Goal: Task Accomplishment & Management: Use online tool/utility

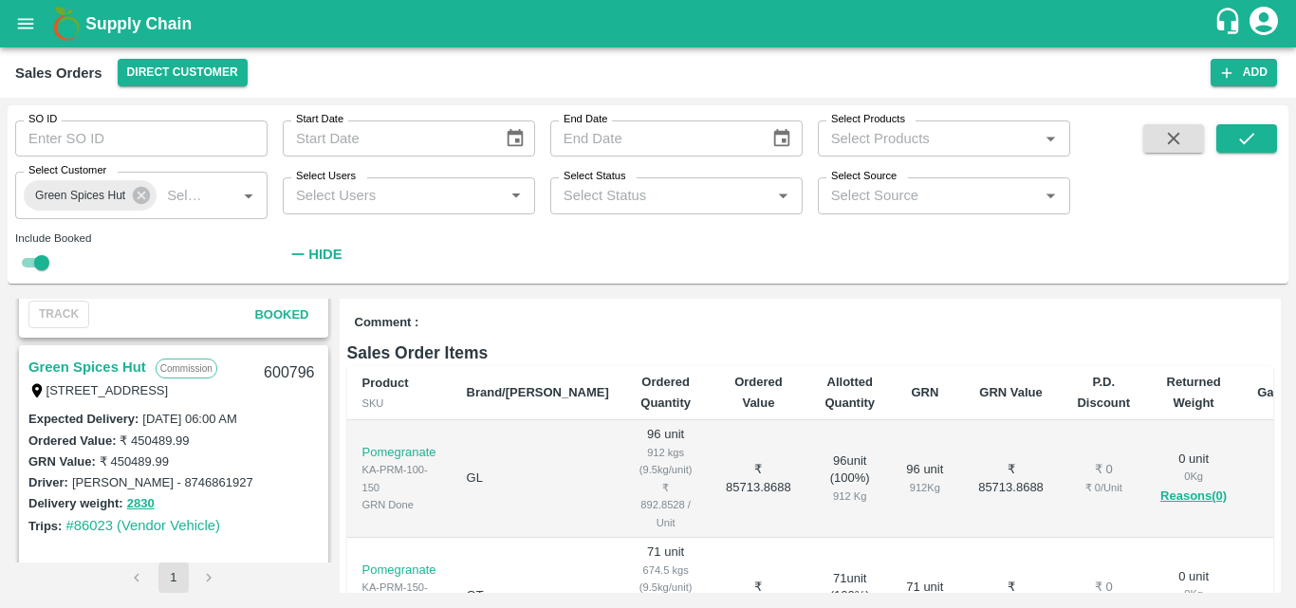
scroll to position [1275, 0]
click at [109, 367] on link "Green Spices Hut" at bounding box center [87, 368] width 118 height 25
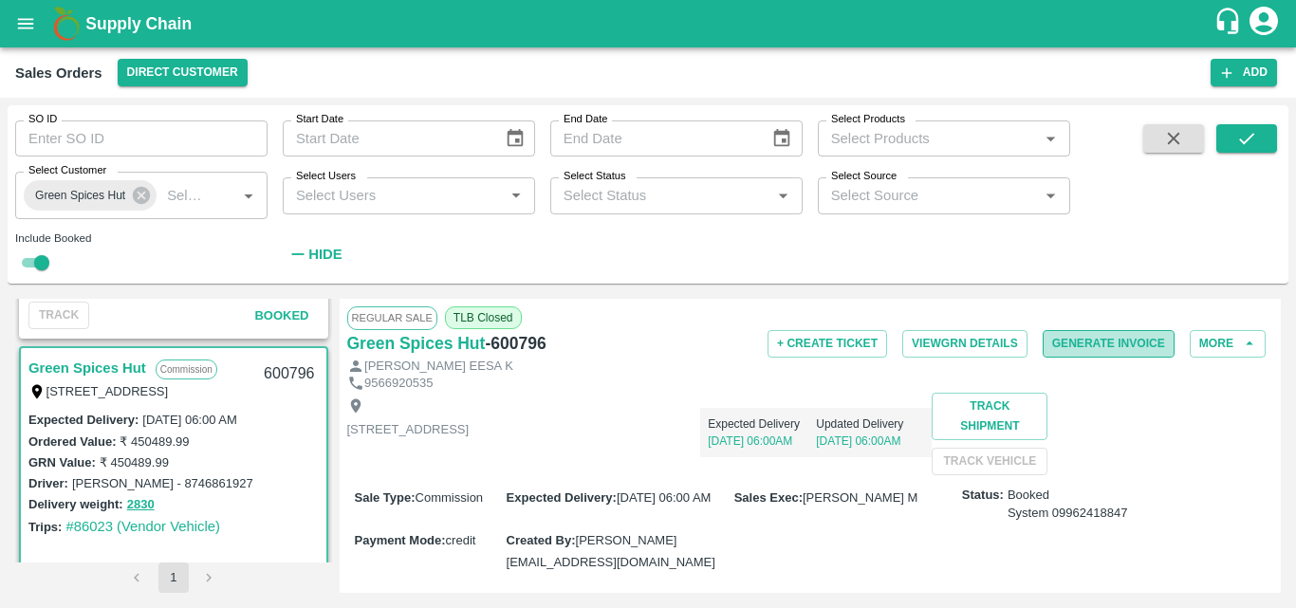
click at [1119, 346] on button "Generate Invoice" at bounding box center [1109, 344] width 132 height 28
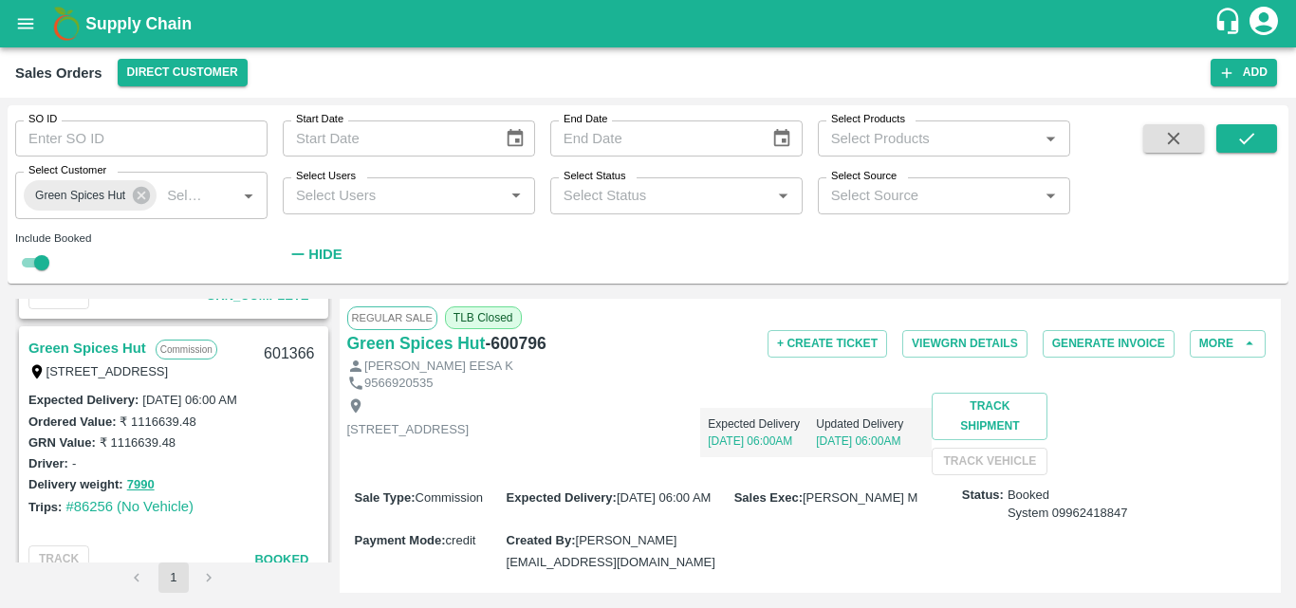
scroll to position [1031, 0]
click at [118, 344] on link "Green Spices Hut" at bounding box center [87, 349] width 118 height 25
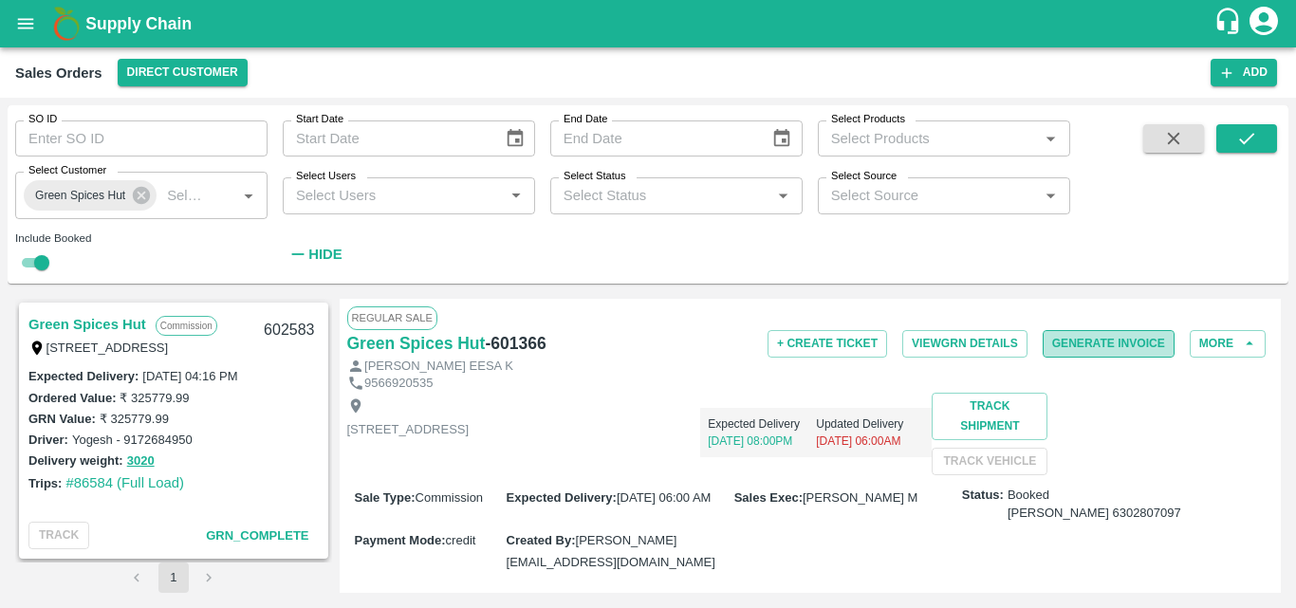
click at [1094, 344] on button "Generate Invoice" at bounding box center [1109, 344] width 132 height 28
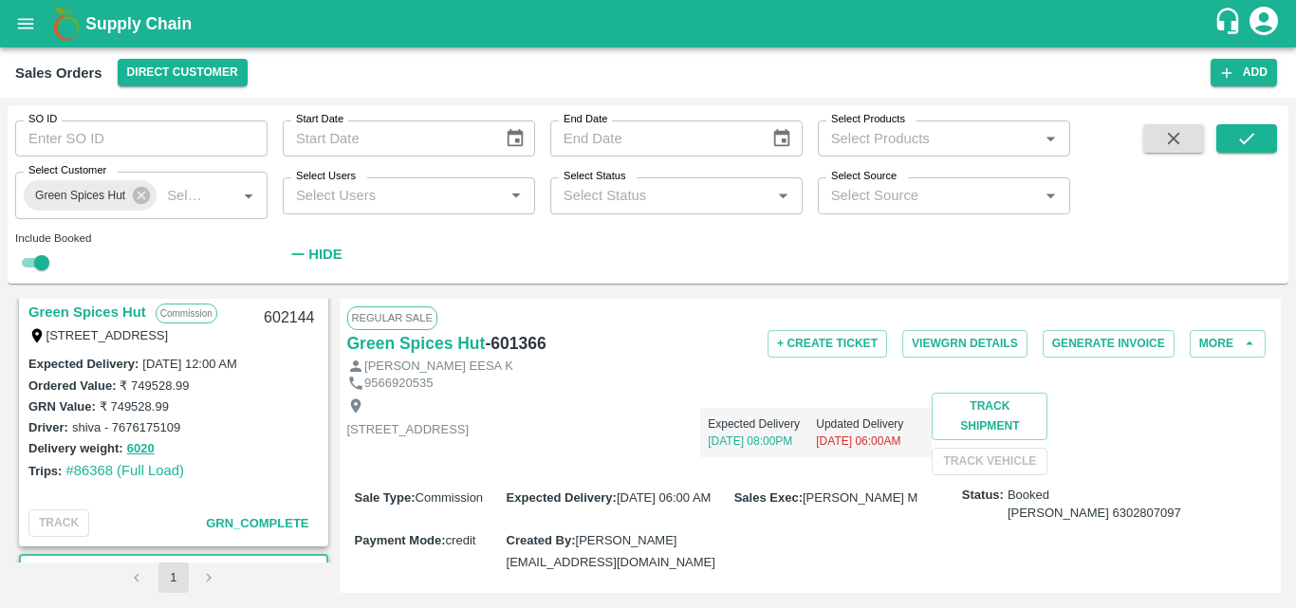
scroll to position [803, 0]
click at [110, 307] on link "Green Spices Hut" at bounding box center [87, 313] width 118 height 25
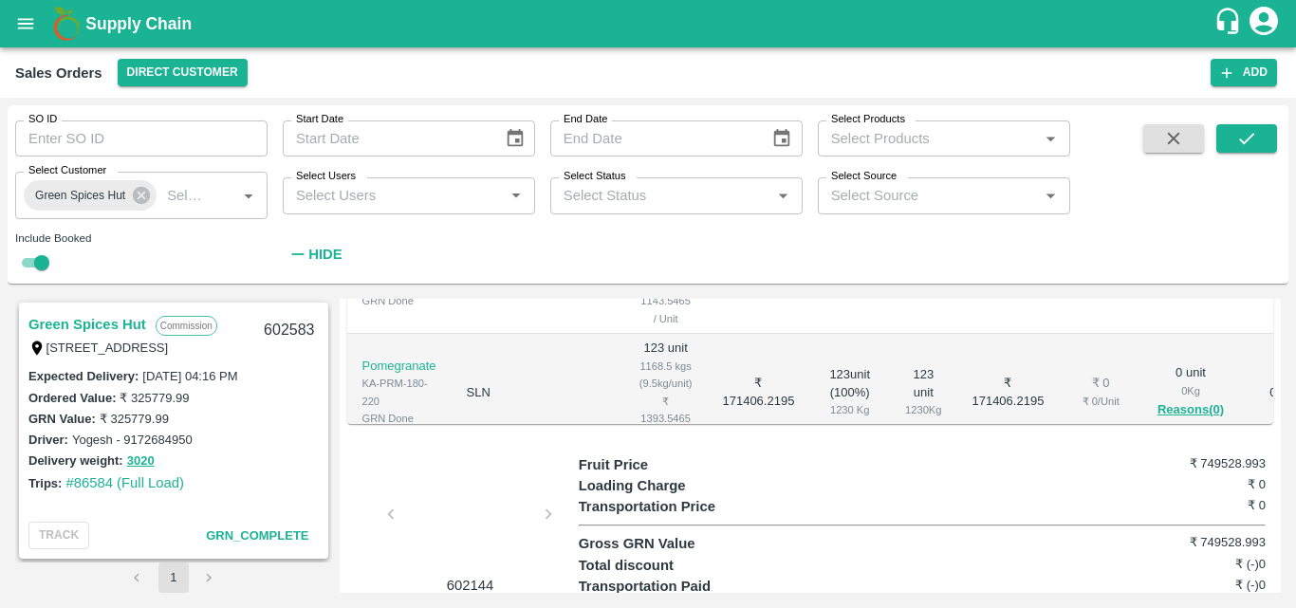
click at [104, 316] on link "Green Spices Hut" at bounding box center [87, 324] width 118 height 25
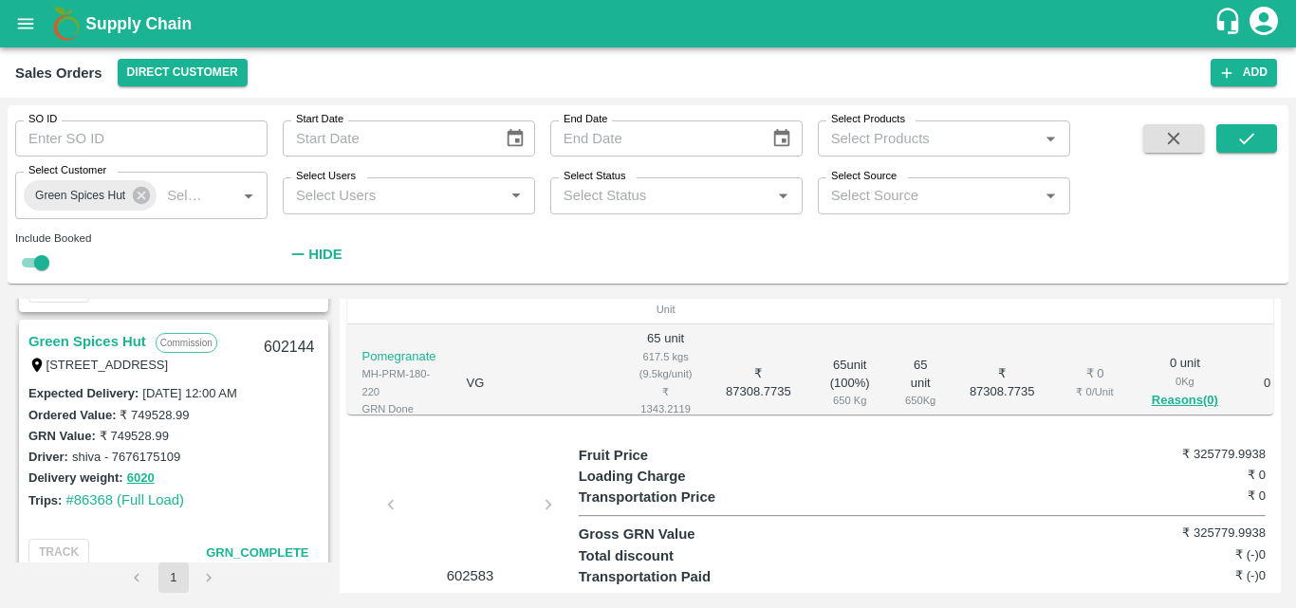
scroll to position [772, 0]
click at [120, 338] on link "Green Spices Hut" at bounding box center [87, 343] width 118 height 25
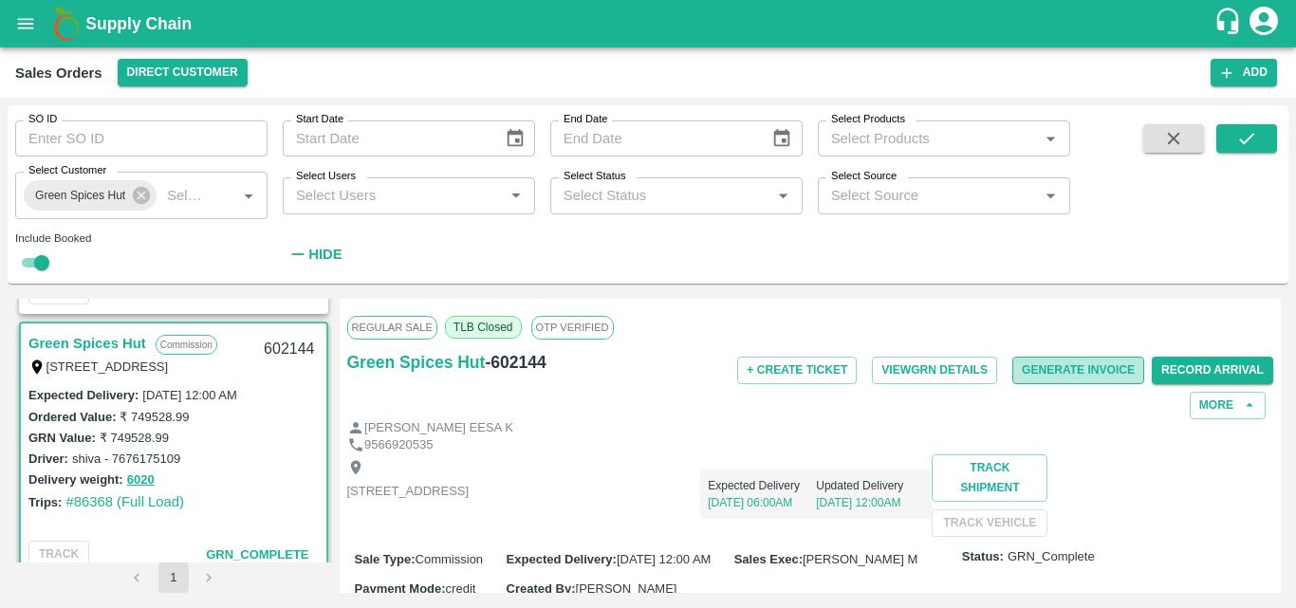
click at [1040, 372] on button "Generate Invoice" at bounding box center [1079, 371] width 132 height 28
